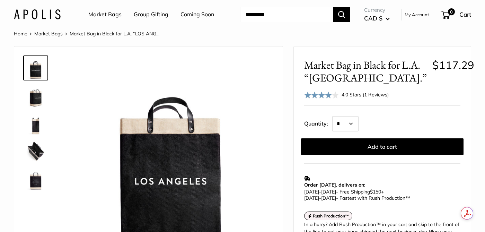
click at [34, 94] on img at bounding box center [36, 95] width 22 height 22
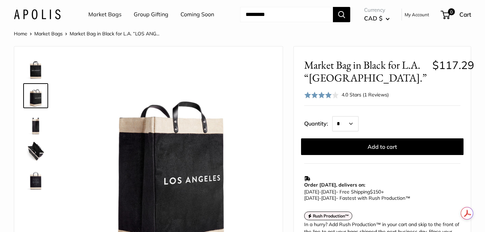
click at [35, 128] on img at bounding box center [36, 123] width 22 height 22
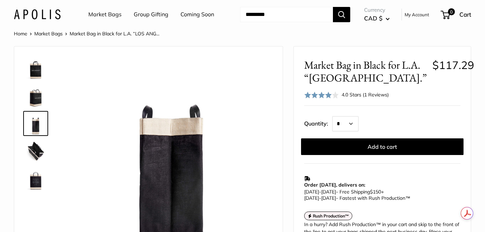
click at [36, 156] on img at bounding box center [36, 151] width 22 height 22
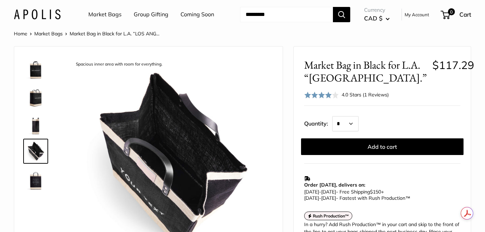
click at [36, 185] on img at bounding box center [36, 179] width 22 height 22
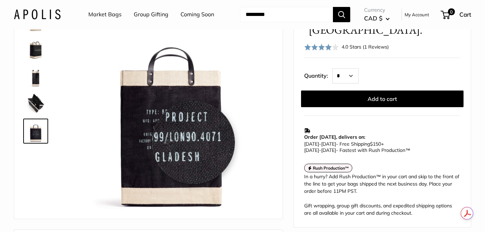
scroll to position [61, 0]
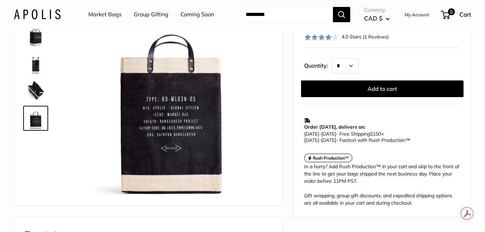
click at [105, 15] on link "Market Bags" at bounding box center [104, 14] width 33 height 10
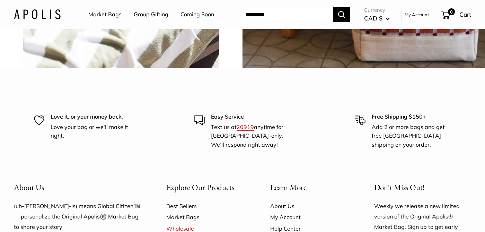
scroll to position [1665, 0]
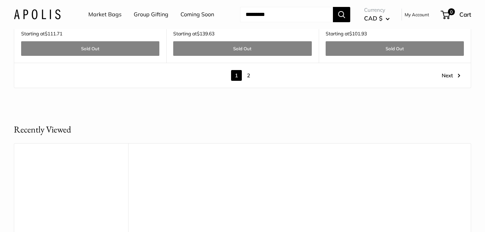
scroll to position [4034, 0]
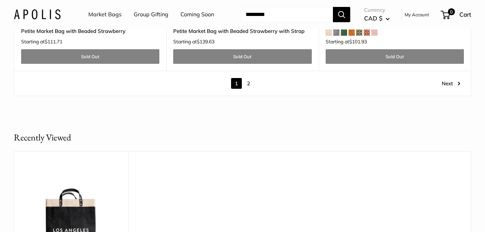
click at [250, 84] on link "2" at bounding box center [248, 83] width 11 height 11
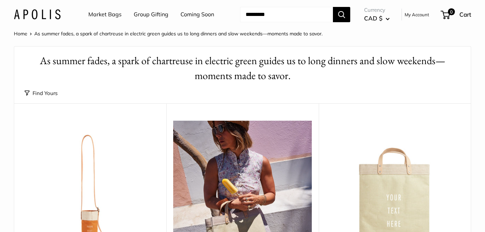
click at [46, 12] on img at bounding box center [37, 14] width 47 height 10
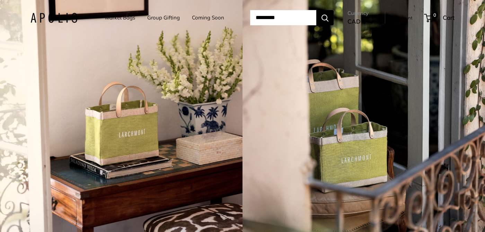
click at [203, 20] on link "Coming Soon" at bounding box center [208, 18] width 32 height 10
